Goal: Navigation & Orientation: Find specific page/section

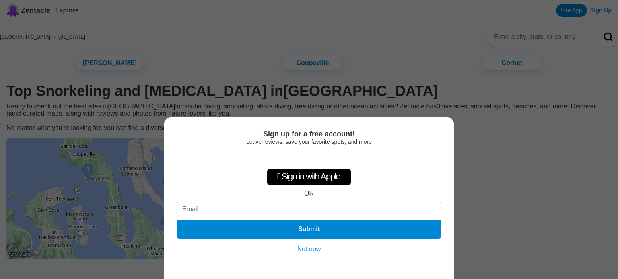
click at [517, 146] on div "Sign up for a free account! Leave reviews, save your favorite spots, and more …" at bounding box center [309, 139] width 618 height 279
click at [314, 251] on button "Not now" at bounding box center [309, 250] width 29 height 8
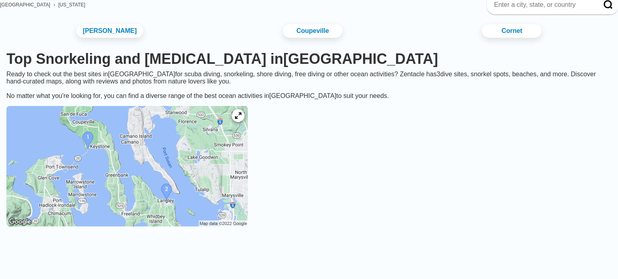
scroll to position [53, 0]
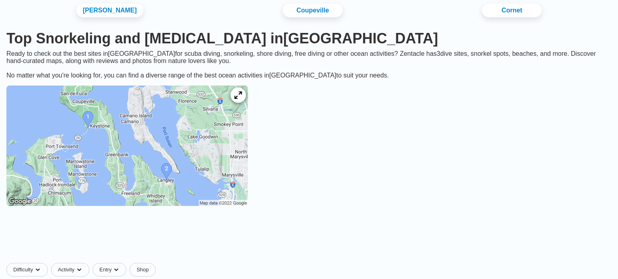
click at [242, 99] on icon at bounding box center [238, 96] width 8 height 8
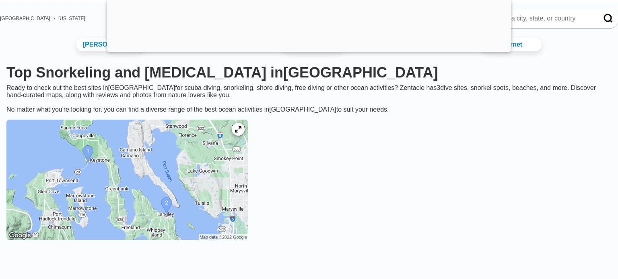
scroll to position [91, 0]
